Goal: Transaction & Acquisition: Book appointment/travel/reservation

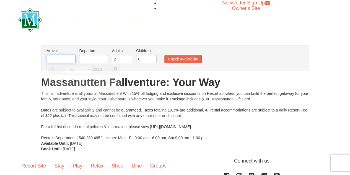
click at [69, 55] on input "text" at bounding box center [61, 59] width 29 height 8
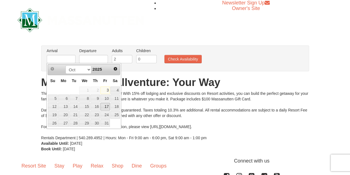
click at [105, 106] on link "17" at bounding box center [104, 107] width 9 height 8
type input "[DATE]"
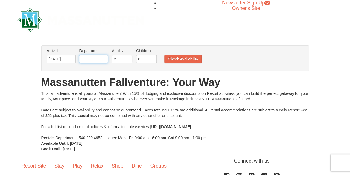
click at [101, 61] on input "text" at bounding box center [93, 59] width 29 height 8
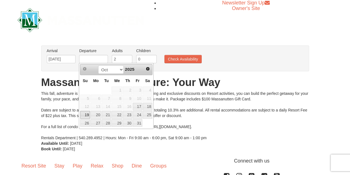
click at [84, 117] on link "19" at bounding box center [85, 115] width 10 height 8
type input "[DATE]"
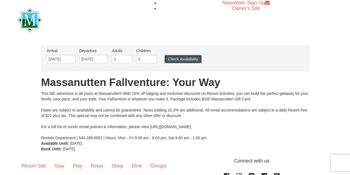
click at [183, 58] on button "Check Availability" at bounding box center [182, 59] width 37 height 8
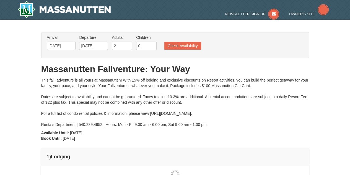
type input "[DATE]"
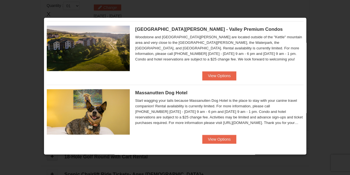
scroll to position [327, 0]
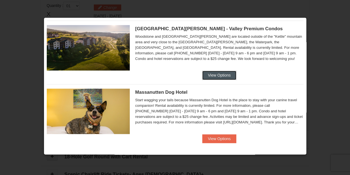
drag, startPoint x: 218, startPoint y: 72, endPoint x: 217, endPoint y: 86, distance: 13.9
drag, startPoint x: 217, startPoint y: 74, endPoint x: 204, endPoint y: 74, distance: 13.3
click at [204, 74] on button "View Options" at bounding box center [219, 75] width 34 height 9
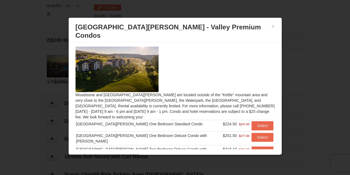
scroll to position [28, 0]
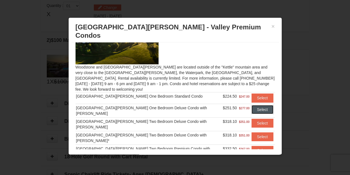
click at [251, 105] on button "Select" at bounding box center [262, 109] width 22 height 9
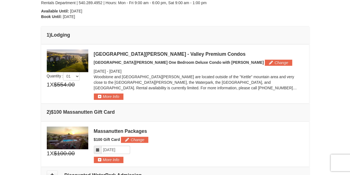
scroll to position [113, 0]
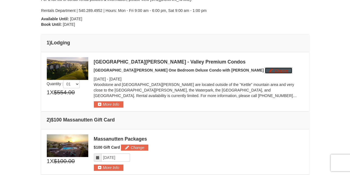
click at [265, 68] on button "Change" at bounding box center [278, 70] width 27 height 6
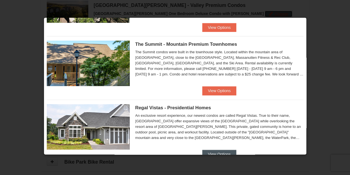
scroll to position [300, 0]
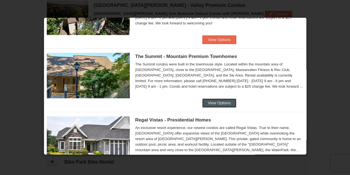
click at [217, 101] on button "View Options" at bounding box center [219, 102] width 34 height 9
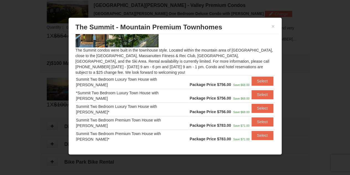
scroll to position [28, 0]
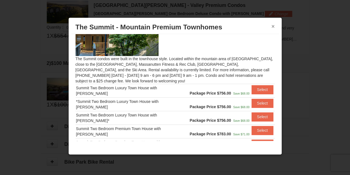
drag, startPoint x: 275, startPoint y: 26, endPoint x: 271, endPoint y: 29, distance: 4.4
click at [271, 29] on div "× The Summit - Mountain Premium Townhomes" at bounding box center [174, 27] width 207 height 14
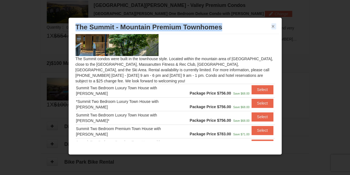
click at [271, 29] on button "×" at bounding box center [272, 27] width 3 height 6
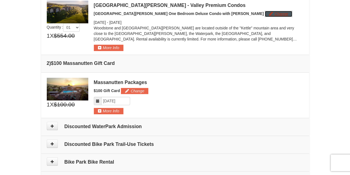
click at [265, 15] on button "Change" at bounding box center [278, 14] width 27 height 6
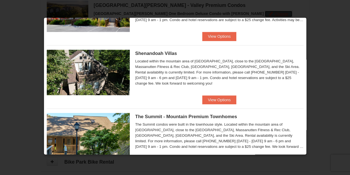
scroll to position [217, 0]
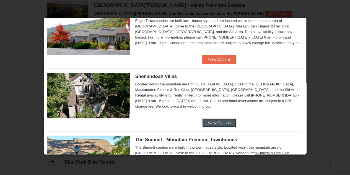
drag, startPoint x: 214, startPoint y: 120, endPoint x: 184, endPoint y: 92, distance: 40.7
click at [214, 120] on button "View Options" at bounding box center [219, 122] width 34 height 9
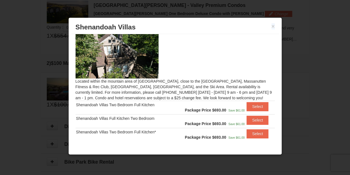
scroll to position [0, 0]
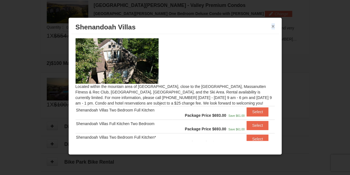
click at [272, 28] on button "×" at bounding box center [272, 27] width 3 height 6
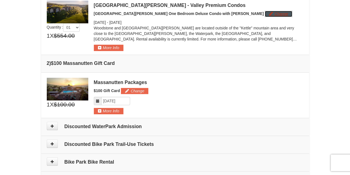
click at [265, 15] on button "Change" at bounding box center [278, 14] width 27 height 6
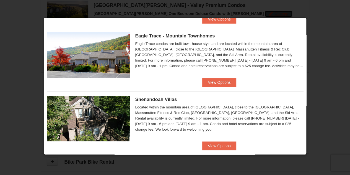
scroll to position [166, 0]
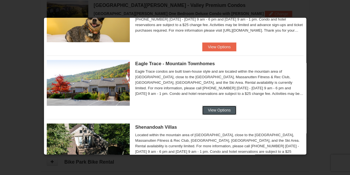
click at [220, 108] on button "View Options" at bounding box center [219, 109] width 34 height 9
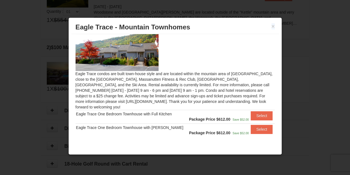
scroll to position [198, 0]
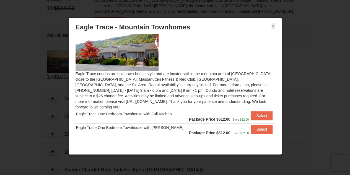
click at [272, 28] on button "×" at bounding box center [272, 27] width 3 height 6
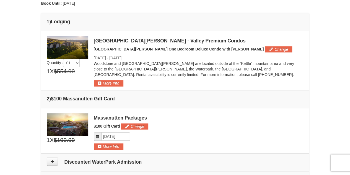
scroll to position [115, 0]
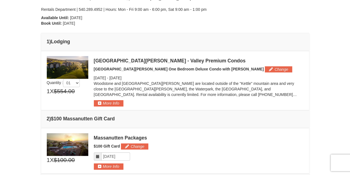
click at [228, 65] on div "[GEOGRAPHIC_DATA][PERSON_NAME] - Valley Premium Condos [GEOGRAPHIC_DATA][PERSON…" at bounding box center [199, 81] width 210 height 50
click at [265, 68] on button "Change" at bounding box center [278, 69] width 27 height 6
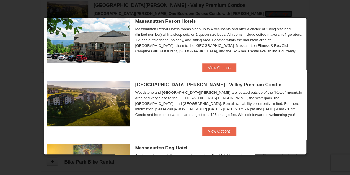
scroll to position [28, 0]
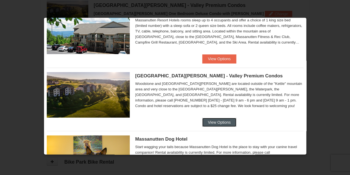
click at [226, 121] on button "View Options" at bounding box center [219, 122] width 34 height 9
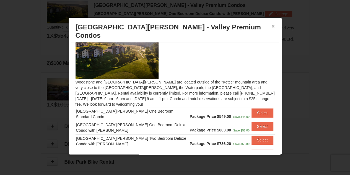
click at [271, 25] on button "×" at bounding box center [272, 27] width 3 height 6
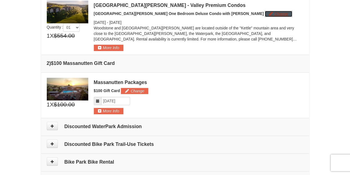
click at [265, 13] on button "Change" at bounding box center [278, 14] width 27 height 6
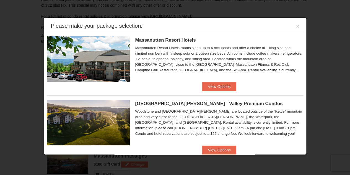
scroll to position [87, 0]
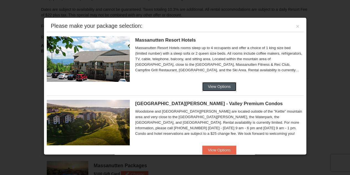
click at [219, 86] on button "View Options" at bounding box center [219, 86] width 34 height 9
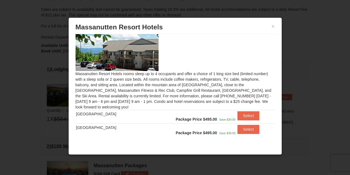
scroll to position [18, 0]
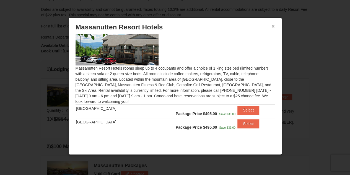
click at [273, 28] on button "×" at bounding box center [272, 27] width 3 height 6
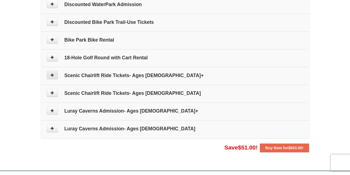
scroll to position [308, 0]
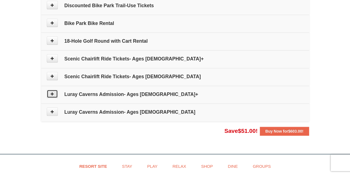
click at [52, 93] on icon at bounding box center [52, 94] width 4 height 4
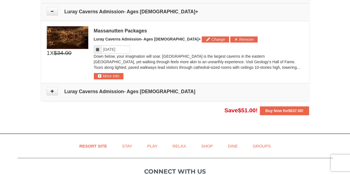
scroll to position [392, 0]
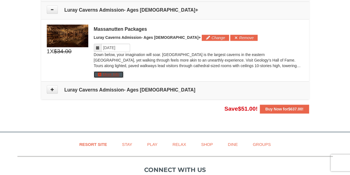
click at [115, 74] on button "More Info" at bounding box center [109, 74] width 30 height 6
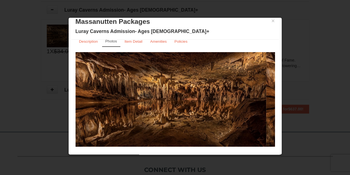
scroll to position [0, 0]
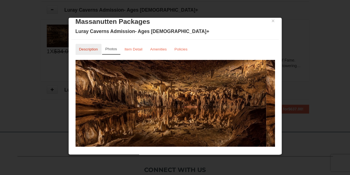
click at [98, 51] on link "Description" at bounding box center [89, 49] width 26 height 11
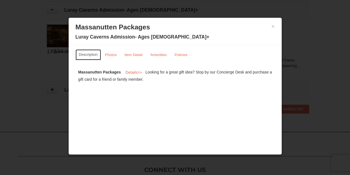
scroll to position [448, 0]
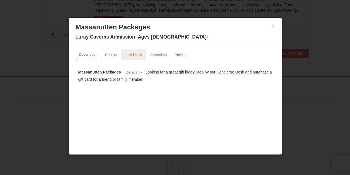
click at [129, 53] on small "Item Detail" at bounding box center [133, 55] width 18 height 4
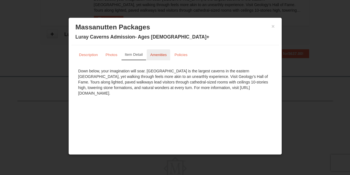
click at [167, 56] on link "Amenities" at bounding box center [159, 54] width 24 height 11
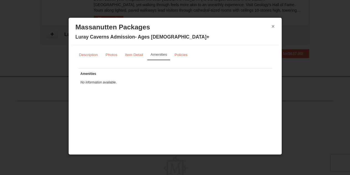
click at [274, 26] on button "×" at bounding box center [272, 27] width 3 height 6
